Goal: Task Accomplishment & Management: Manage account settings

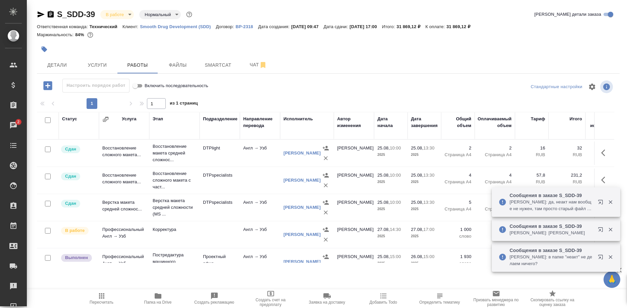
scroll to position [34, 0]
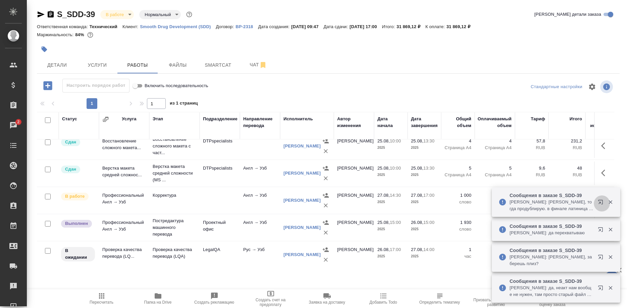
click at [597, 201] on button "button" at bounding box center [602, 204] width 16 height 16
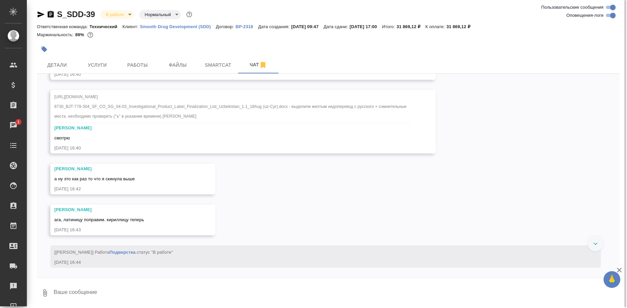
scroll to position [8171, 0]
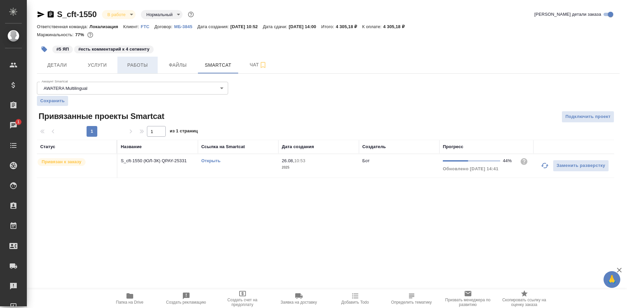
click at [140, 67] on span "Работы" at bounding box center [137, 65] width 32 height 8
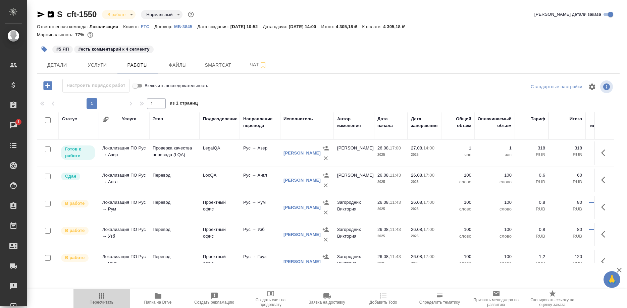
click at [106, 301] on span "Пересчитать" at bounding box center [102, 302] width 24 height 5
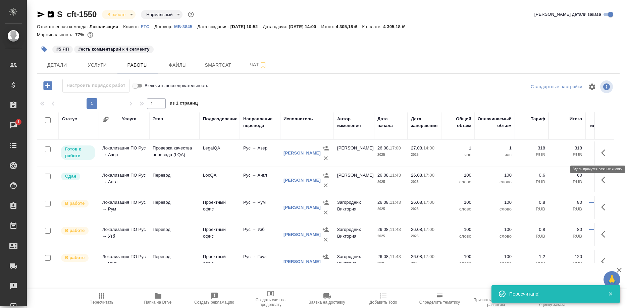
click at [601, 152] on icon "button" at bounding box center [605, 153] width 8 height 8
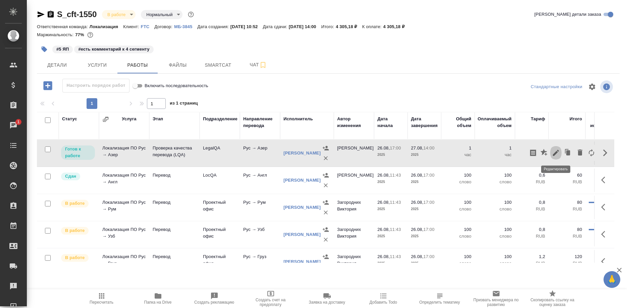
click at [553, 153] on icon "button" at bounding box center [556, 153] width 8 height 8
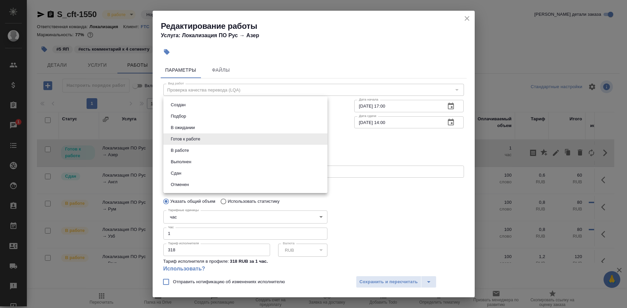
click at [230, 142] on body "🙏 .cls-1 fill:#fff; AWATERA Shirina Sabina Клиенты Спецификации Заказы 1 Чаты T…" at bounding box center [313, 154] width 627 height 308
click at [197, 170] on li "Сдан" at bounding box center [245, 173] width 164 height 11
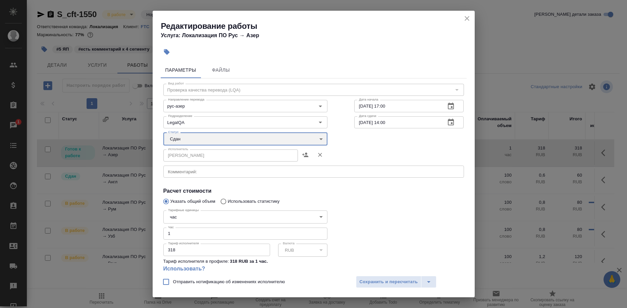
type input "closed"
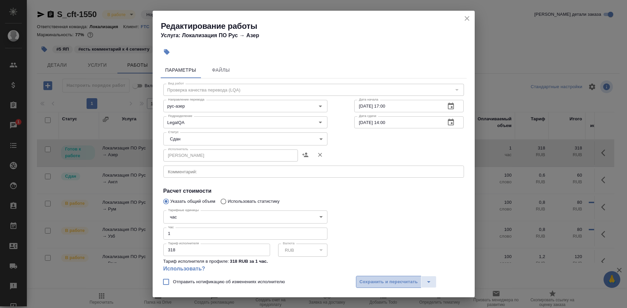
click at [374, 285] on span "Сохранить и пересчитать" at bounding box center [389, 282] width 58 height 8
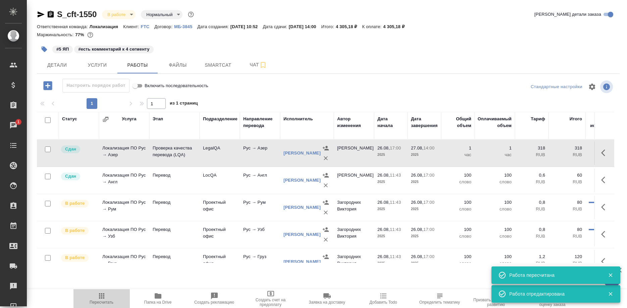
click at [100, 296] on icon "button" at bounding box center [101, 295] width 5 height 5
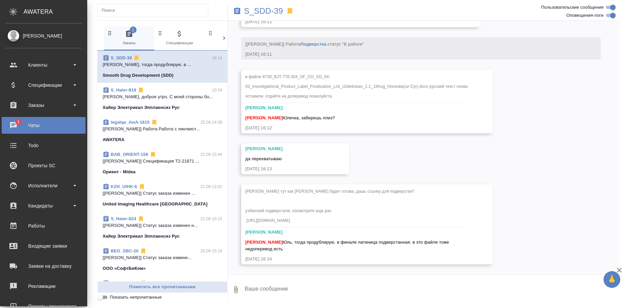
scroll to position [8090, 0]
click at [17, 152] on link "Todo" at bounding box center [44, 145] width 84 height 17
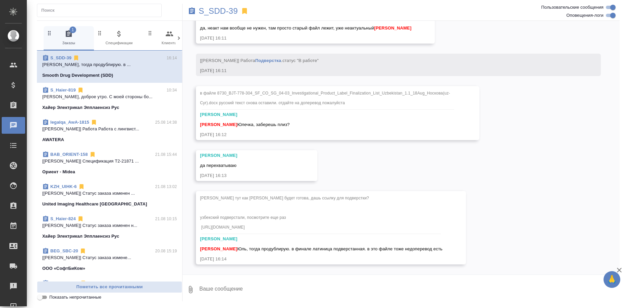
scroll to position [8090, 0]
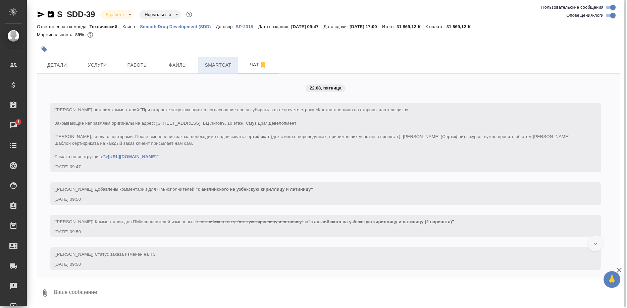
scroll to position [8171, 0]
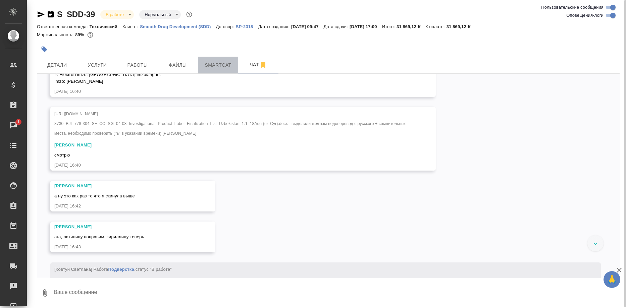
click at [211, 68] on span "Smartcat" at bounding box center [218, 65] width 32 height 8
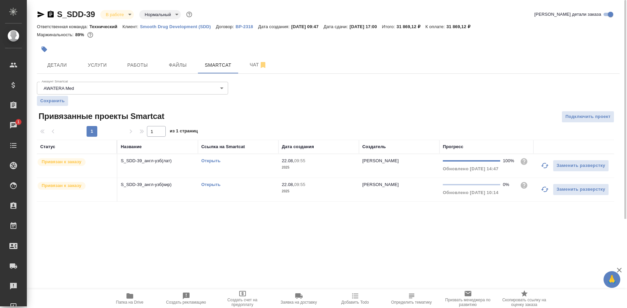
click at [215, 160] on link "Открыть" at bounding box center [210, 160] width 19 height 5
click at [247, 67] on span "Чат" at bounding box center [258, 65] width 32 height 8
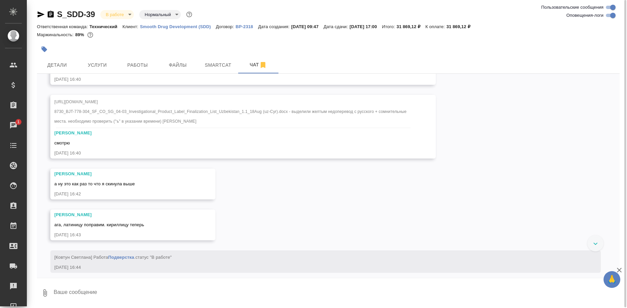
scroll to position [8170, 0]
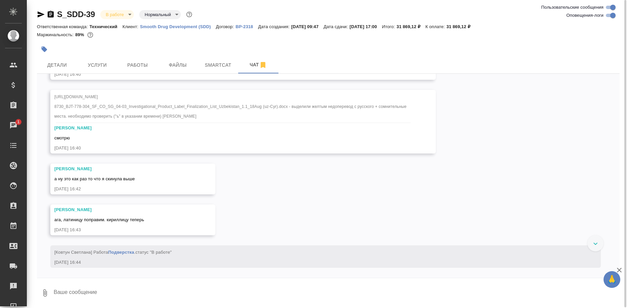
click at [141, 296] on textarea at bounding box center [336, 293] width 566 height 23
type textarea "D"
paste textarea "kechiktirilgan"
drag, startPoint x: 151, startPoint y: 293, endPoint x: 148, endPoint y: 302, distance: 9.3
click at [151, 293] on textarea "В файле Ковтун замените, пожалуйста, kechiktirilgan" at bounding box center [330, 293] width 555 height 23
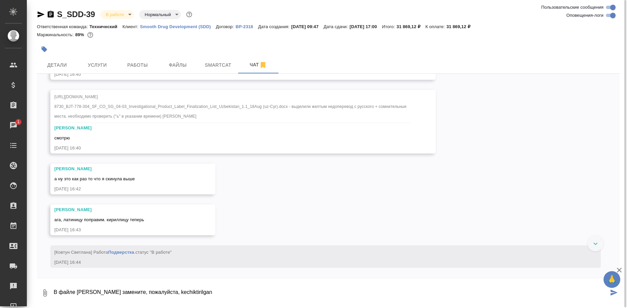
paste textarea "di kechiktir"
type textarea "В файле Ковтун замените, пожалуйста, kechiktirdi на kechiktirilgan"
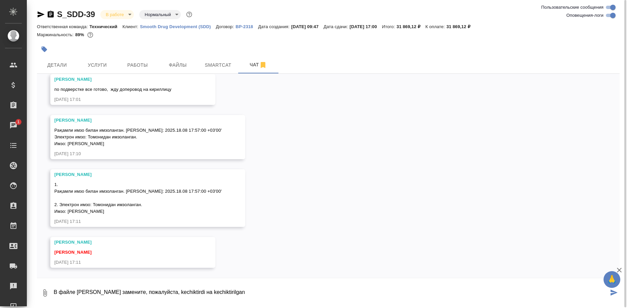
scroll to position [8744, 0]
click at [135, 66] on span "Работы" at bounding box center [137, 65] width 32 height 8
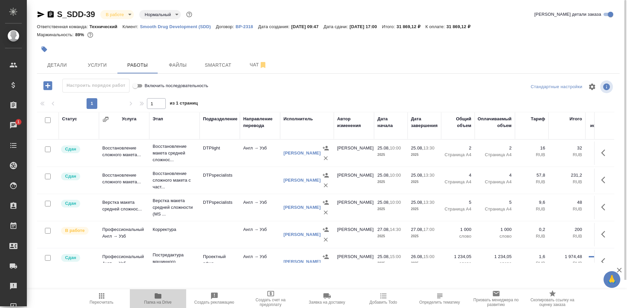
click at [155, 294] on icon "button" at bounding box center [158, 295] width 7 height 5
click at [243, 62] on span "Чат" at bounding box center [258, 65] width 32 height 8
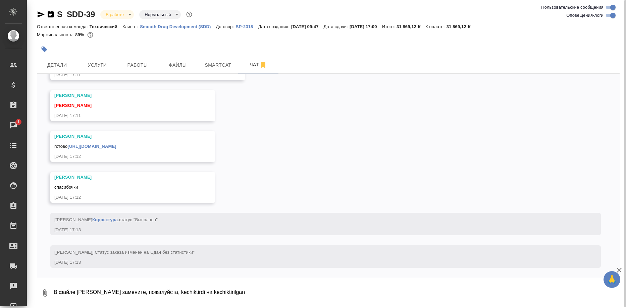
scroll to position [8891, 0]
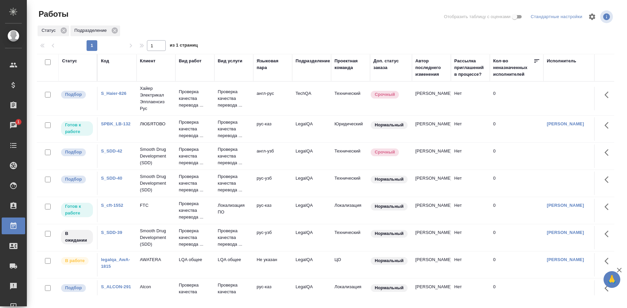
click at [110, 177] on link "S_SDD-40" at bounding box center [111, 178] width 21 height 5
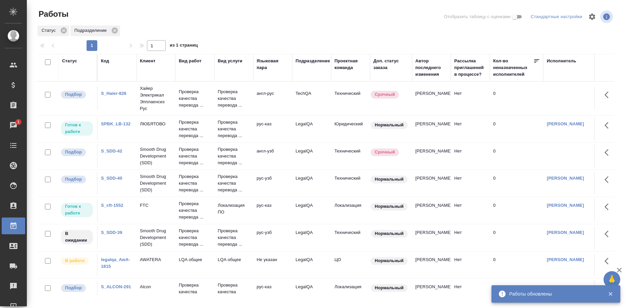
click at [116, 151] on link "S_SDD-42" at bounding box center [111, 151] width 21 height 5
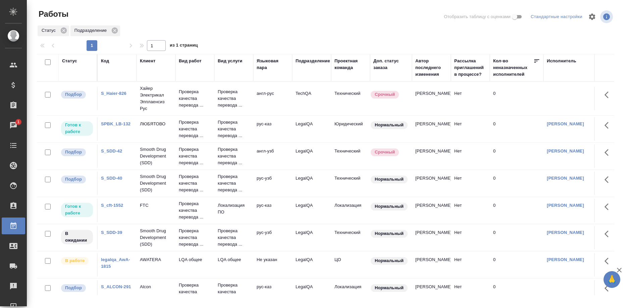
click at [116, 206] on link "S_cft-1552" at bounding box center [112, 205] width 22 height 5
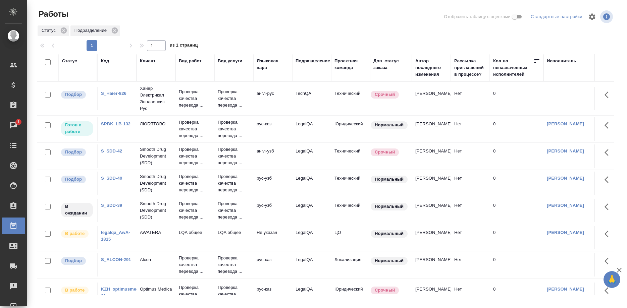
click at [109, 206] on link "S_SDD-39" at bounding box center [111, 205] width 21 height 5
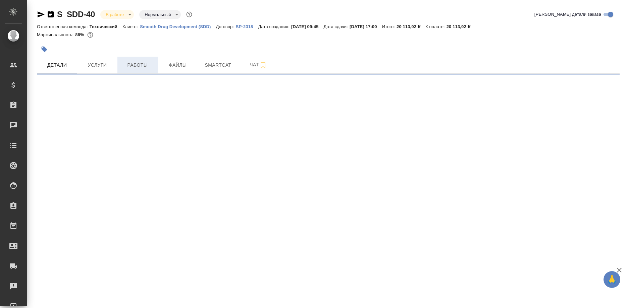
select select "RU"
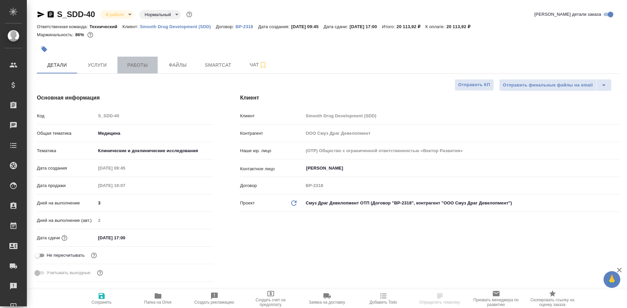
type textarea "x"
click at [138, 67] on span "Работы" at bounding box center [137, 65] width 32 height 8
type textarea "x"
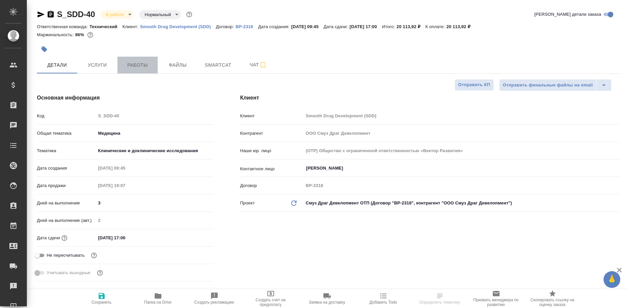
type textarea "x"
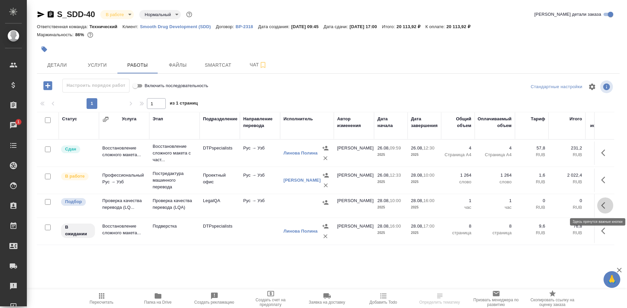
click at [600, 203] on button "button" at bounding box center [605, 206] width 16 height 16
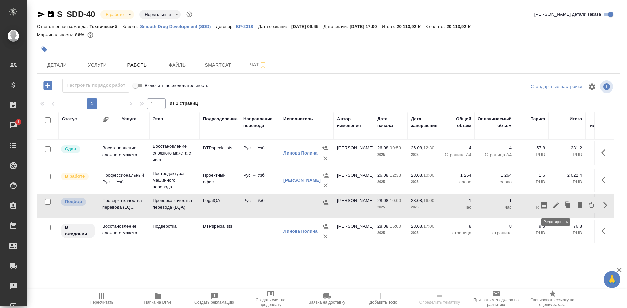
click at [556, 205] on icon "button" at bounding box center [556, 206] width 6 height 6
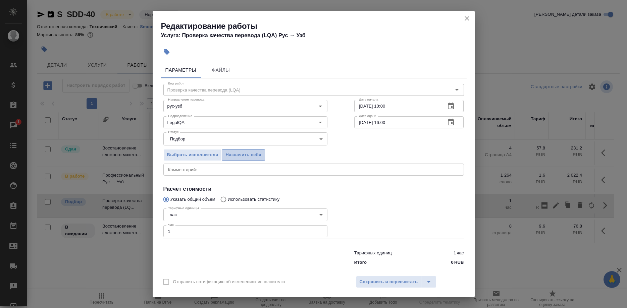
click at [249, 156] on span "Назначить себя" at bounding box center [243, 155] width 36 height 8
click at [383, 280] on span "Сохранить и пересчитать" at bounding box center [389, 282] width 58 height 8
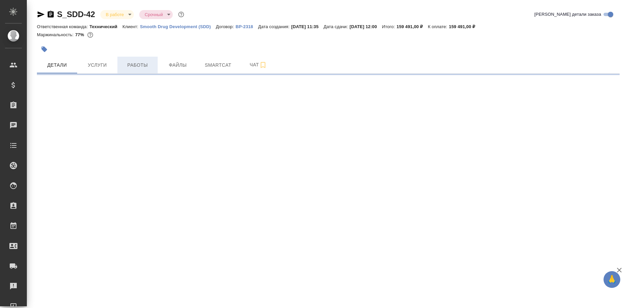
click at [142, 65] on span "Работы" at bounding box center [137, 65] width 32 height 8
select select "RU"
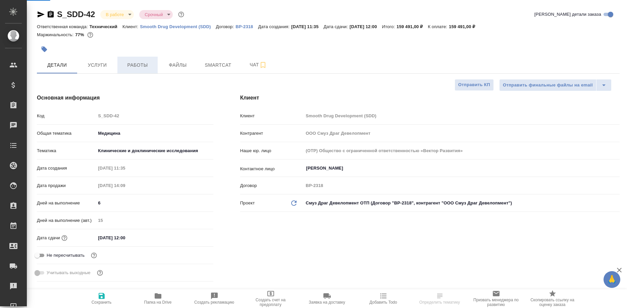
type textarea "x"
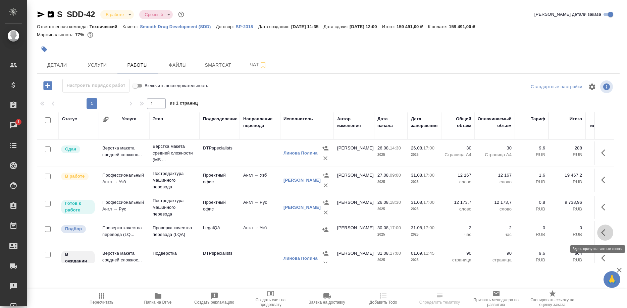
click at [600, 233] on button "button" at bounding box center [605, 233] width 16 height 16
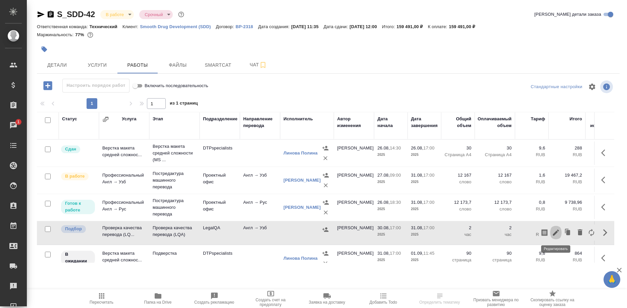
click at [555, 232] on icon "button" at bounding box center [556, 233] width 8 height 8
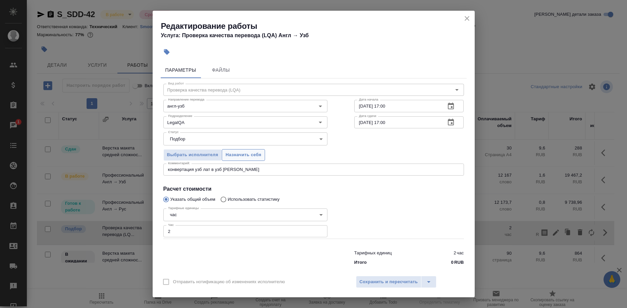
click at [243, 156] on span "Назначить себя" at bounding box center [243, 155] width 36 height 8
click at [370, 276] on button "Сохранить и пересчитать" at bounding box center [389, 282] width 66 height 12
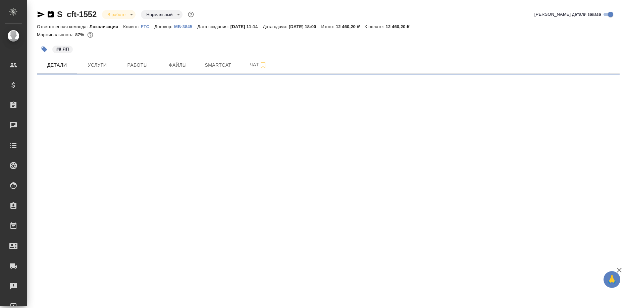
select select "RU"
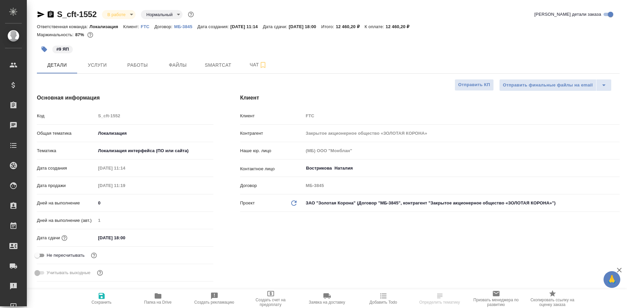
type textarea "x"
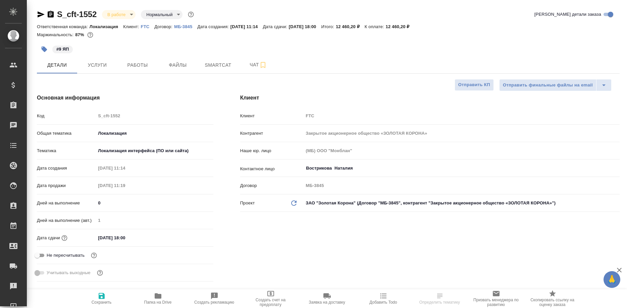
type textarea "x"
click at [145, 66] on span "Работы" at bounding box center [137, 65] width 32 height 8
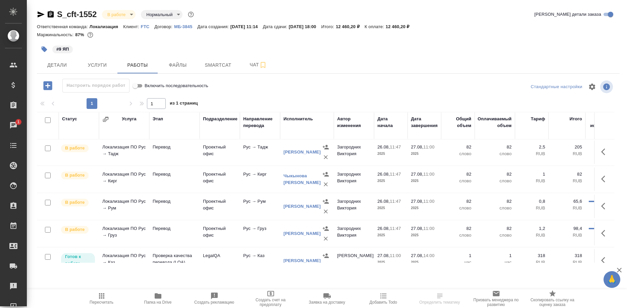
scroll to position [149, 0]
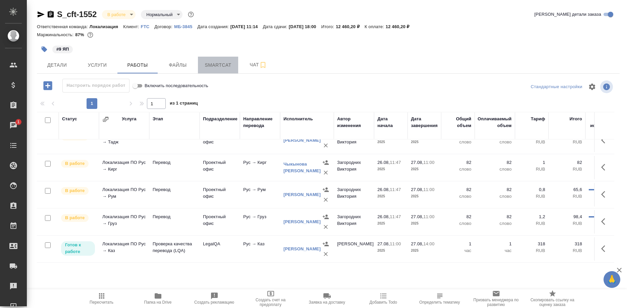
click at [213, 63] on span "Smartcat" at bounding box center [218, 65] width 32 height 8
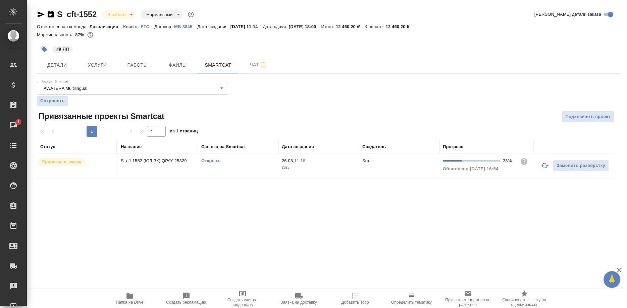
click at [211, 161] on link "Открыть" at bounding box center [210, 160] width 19 height 5
click at [205, 161] on link "Открыть" at bounding box center [210, 160] width 19 height 5
click at [130, 66] on span "Работы" at bounding box center [137, 65] width 32 height 8
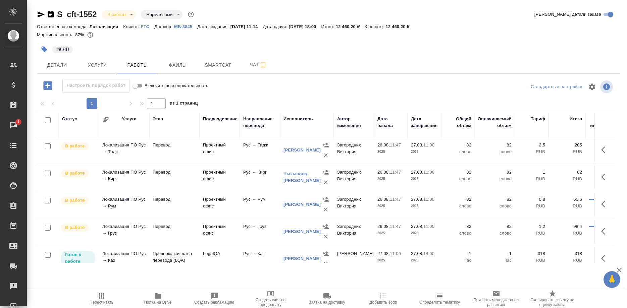
scroll to position [149, 0]
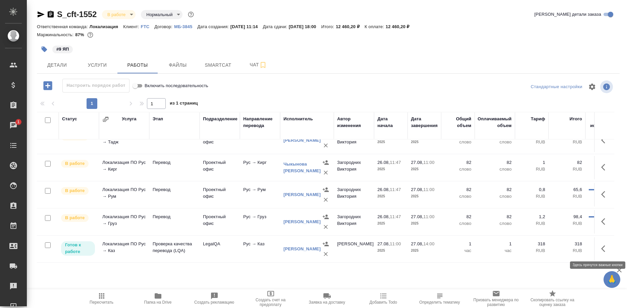
click at [599, 246] on button "button" at bounding box center [605, 249] width 16 height 16
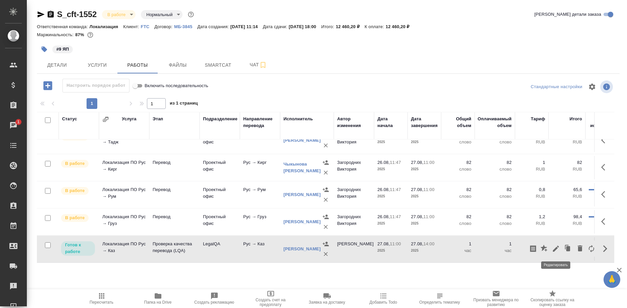
click at [554, 250] on icon "button" at bounding box center [556, 249] width 6 height 6
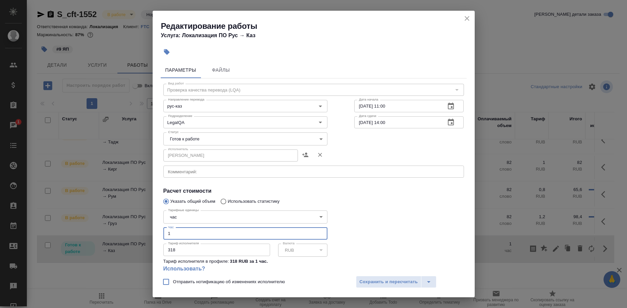
drag, startPoint x: 197, startPoint y: 226, endPoint x: 158, endPoint y: 226, distance: 38.6
click at [163, 228] on input "1" at bounding box center [245, 234] width 164 height 12
type input "0.5"
click at [215, 140] on body "🙏 .cls-1 fill:#fff; AWATERA Shirina Sabina Клиенты Спецификации Заказы 1 Чаты T…" at bounding box center [313, 154] width 627 height 308
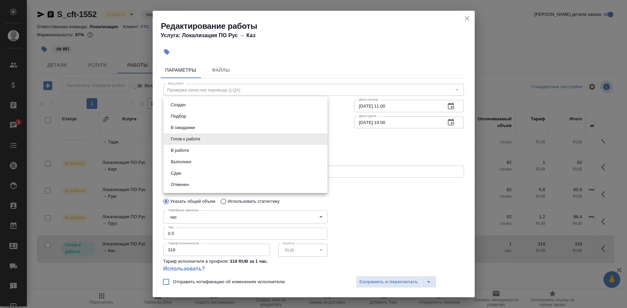
click at [186, 170] on li "Сдан" at bounding box center [245, 173] width 164 height 11
type input "closed"
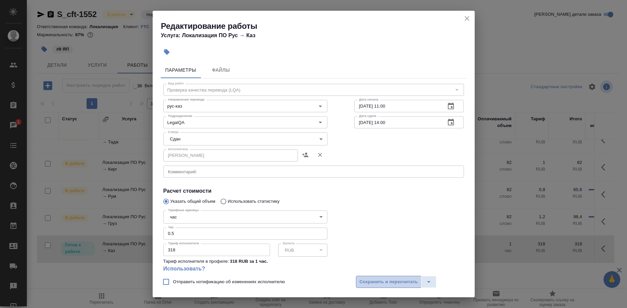
click at [362, 279] on span "Сохранить и пересчитать" at bounding box center [389, 282] width 58 height 8
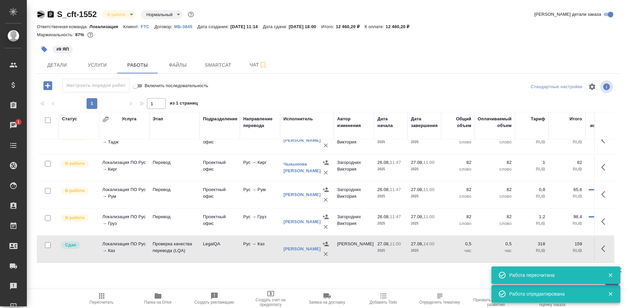
click at [39, 13] on icon "button" at bounding box center [41, 14] width 7 height 6
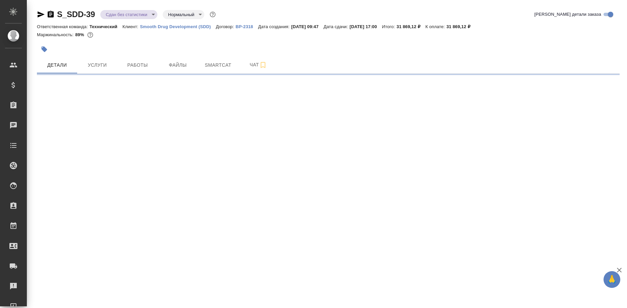
select select "RU"
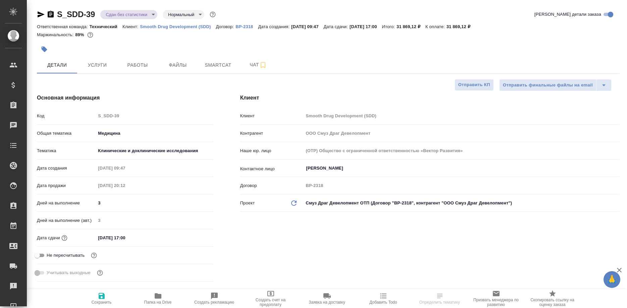
type textarea "x"
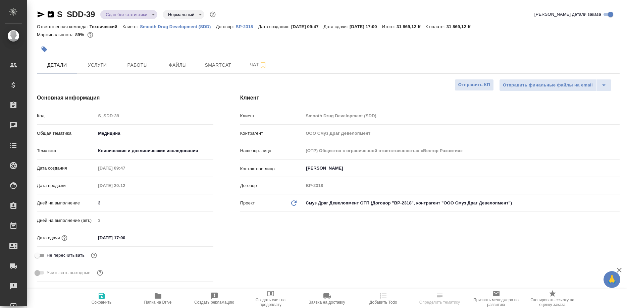
type textarea "x"
click at [140, 65] on span "Работы" at bounding box center [137, 65] width 32 height 8
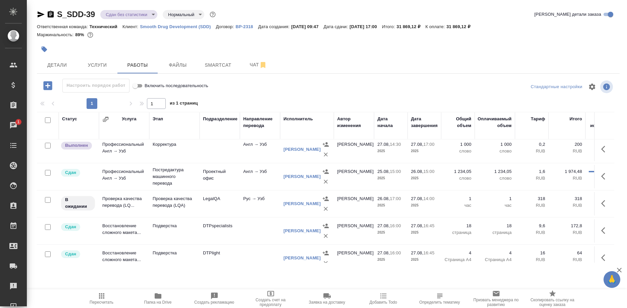
scroll to position [94, 0]
